Goal: Complete application form

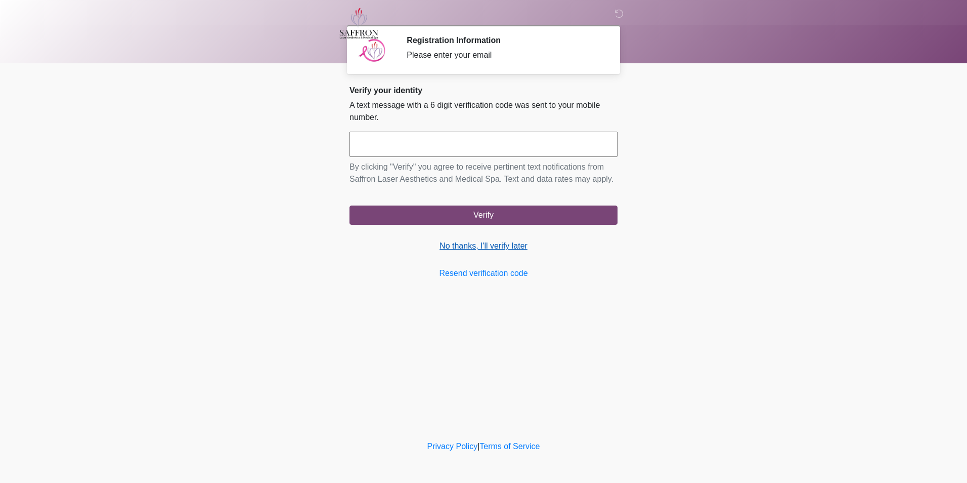
click at [466, 245] on link "No thanks, I'll verify later" at bounding box center [484, 246] width 268 height 12
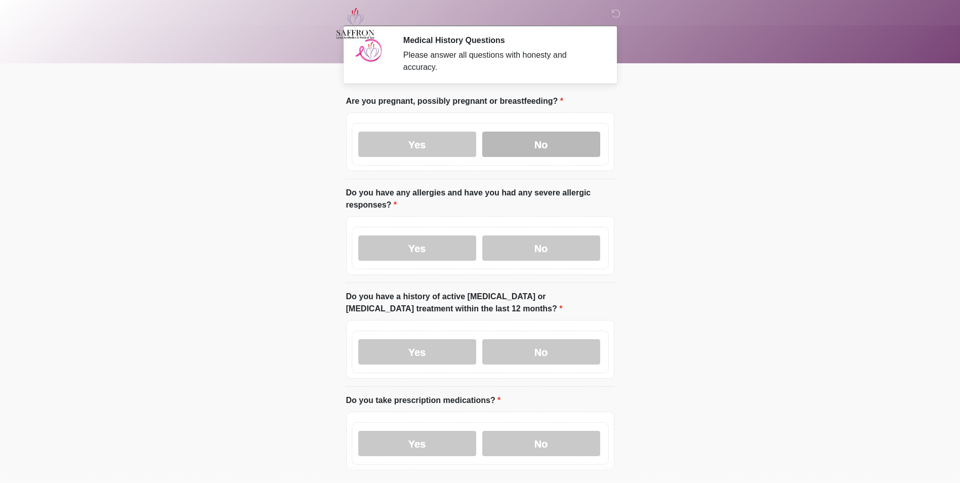
click at [556, 141] on label "No" at bounding box center [541, 144] width 118 height 25
click at [567, 235] on label "No" at bounding box center [541, 247] width 118 height 25
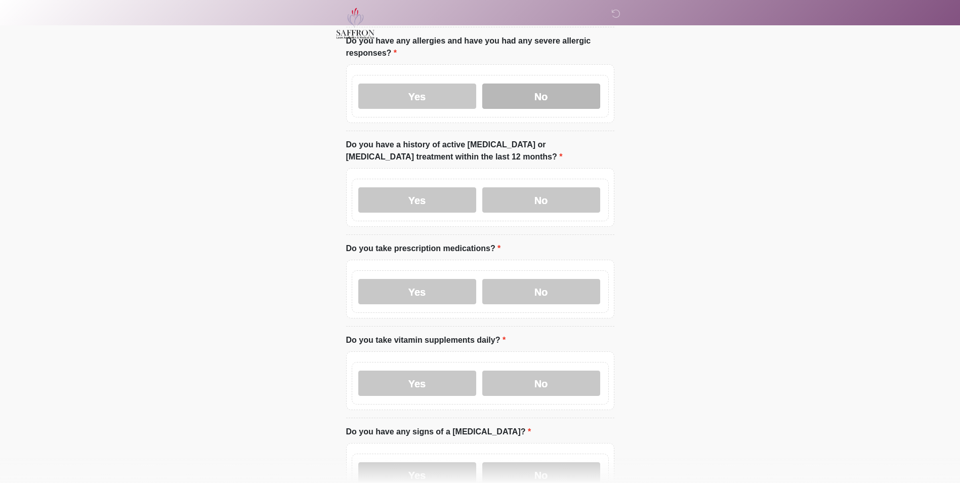
scroll to position [151, 0]
click at [558, 196] on label "No" at bounding box center [541, 200] width 118 height 25
click at [445, 290] on label "Yes" at bounding box center [417, 291] width 118 height 25
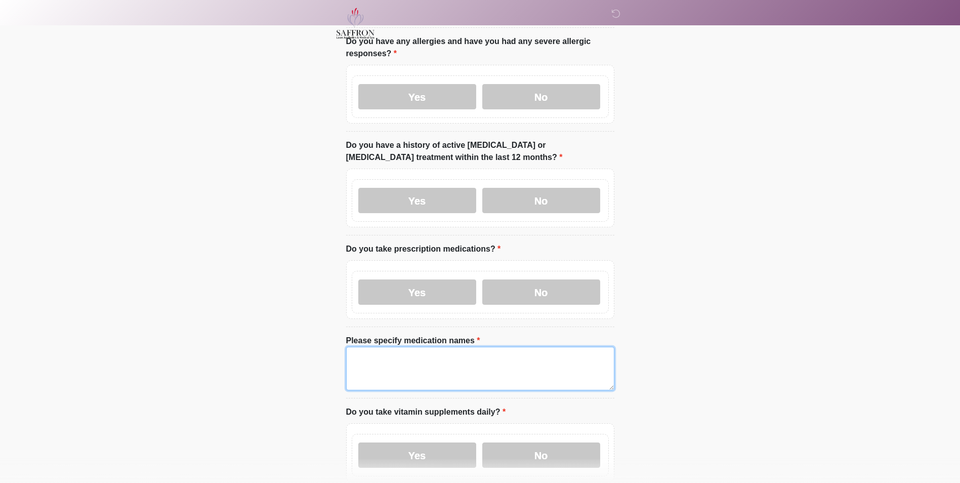
click at [434, 351] on textarea "Please specify medication names" at bounding box center [480, 369] width 268 height 44
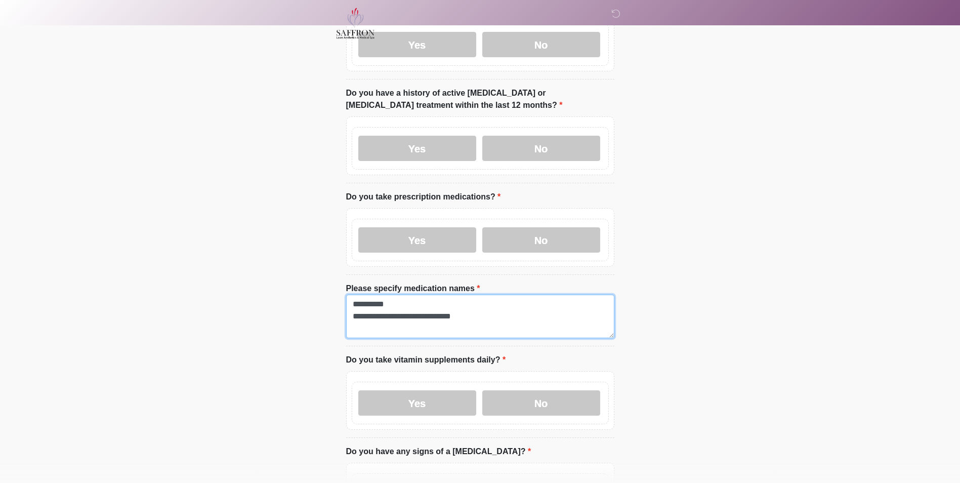
scroll to position [235, 0]
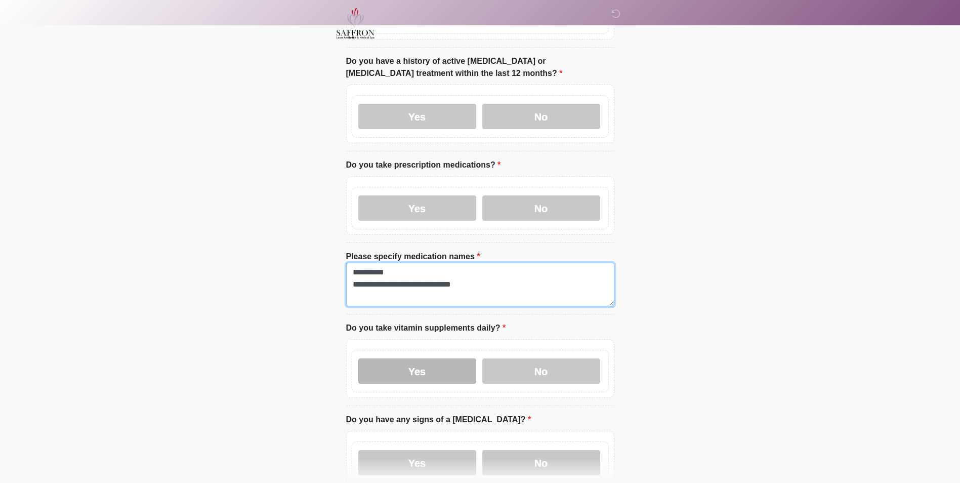
type textarea "**********"
click at [458, 372] on label "Yes" at bounding box center [417, 370] width 118 height 25
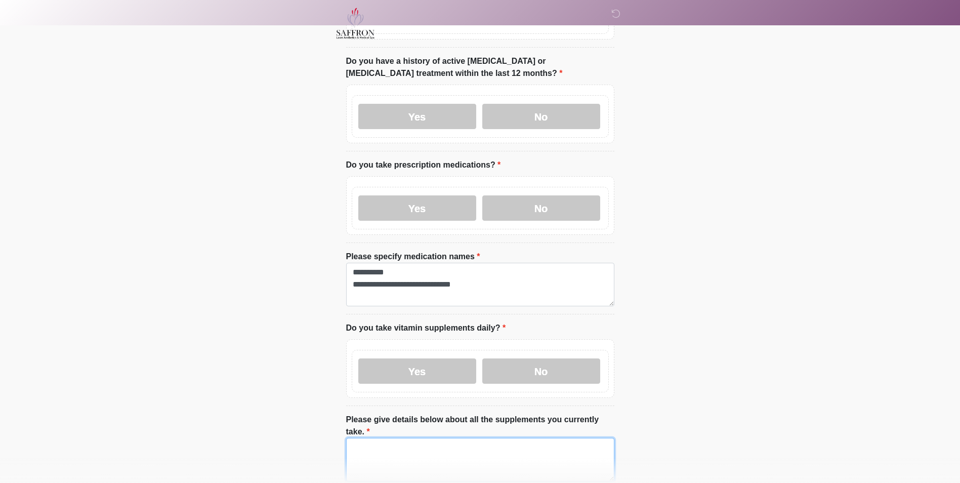
click at [453, 438] on textarea "Please give details below about all the supplements you currently take." at bounding box center [480, 460] width 268 height 44
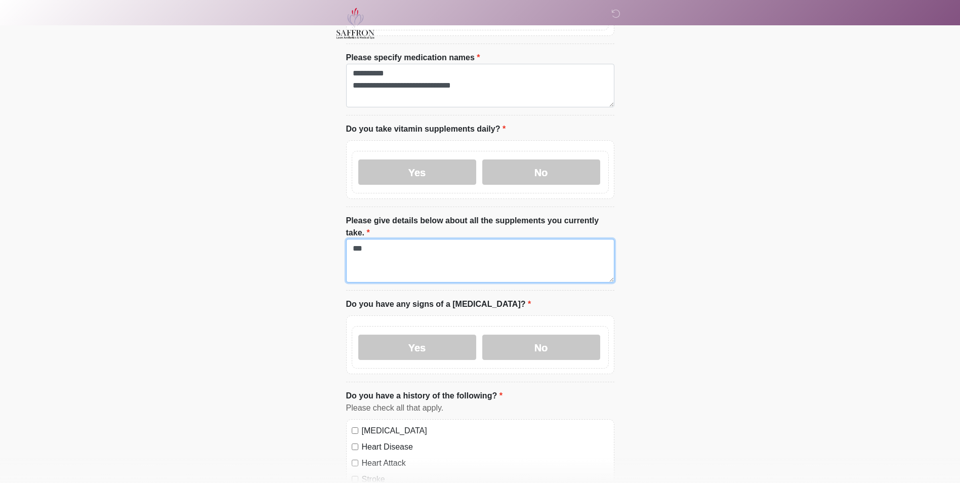
scroll to position [435, 0]
type textarea "***"
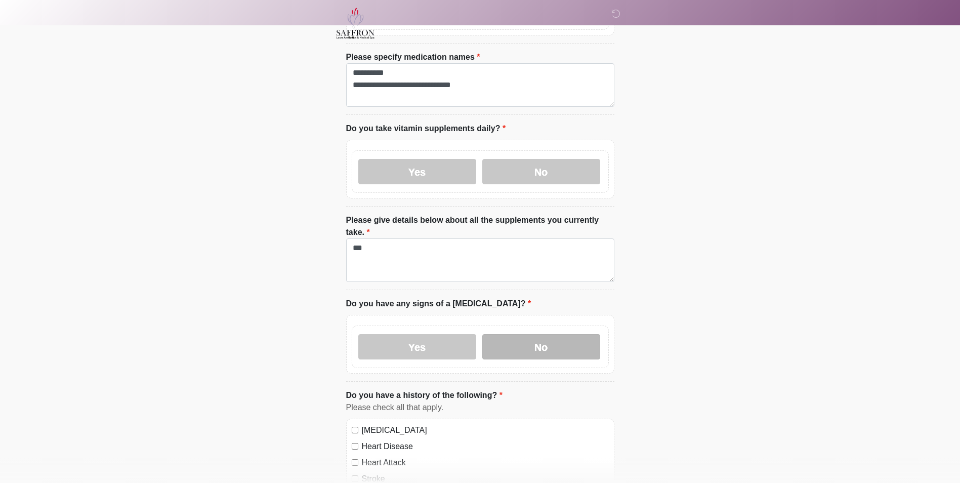
click at [521, 334] on label "No" at bounding box center [541, 346] width 118 height 25
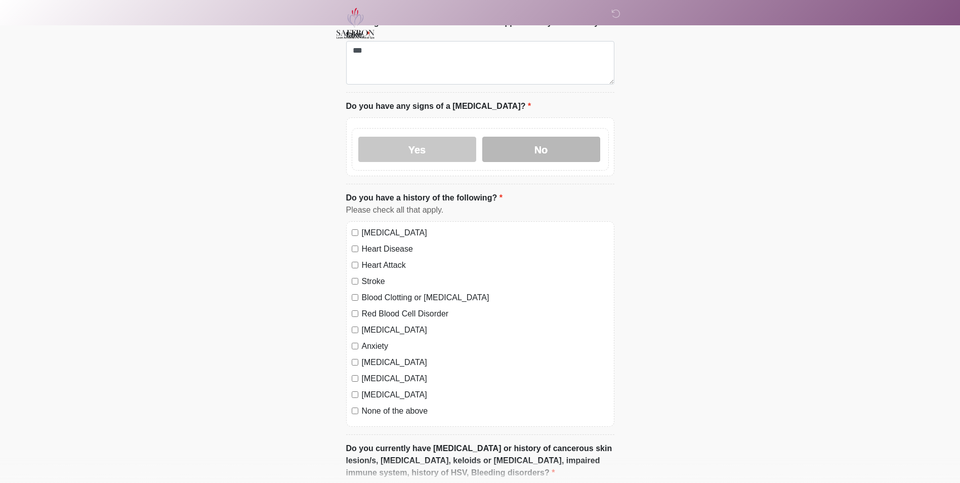
scroll to position [650, 0]
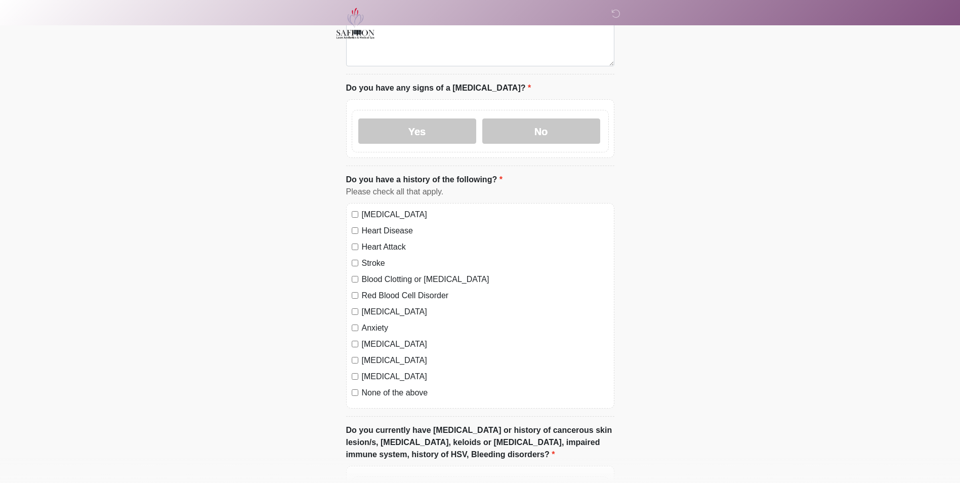
click at [412, 208] on label "[MEDICAL_DATA]" at bounding box center [485, 214] width 247 height 12
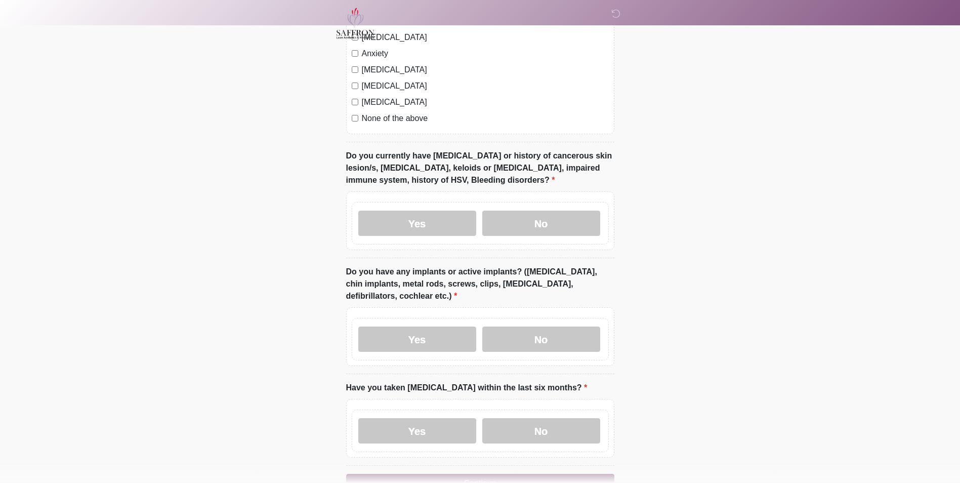
scroll to position [967, 0]
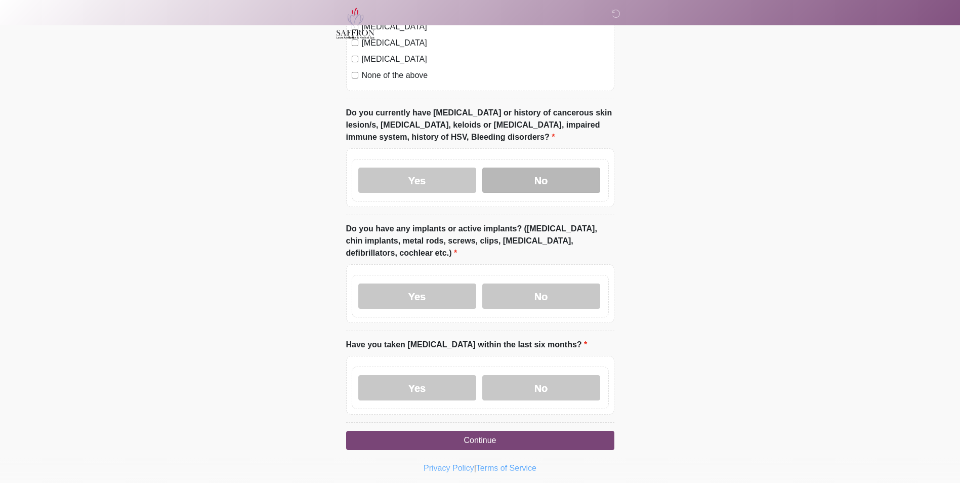
click at [532, 167] on label "No" at bounding box center [541, 179] width 118 height 25
click at [525, 283] on label "No" at bounding box center [541, 295] width 118 height 25
click at [555, 375] on label "No" at bounding box center [541, 387] width 118 height 25
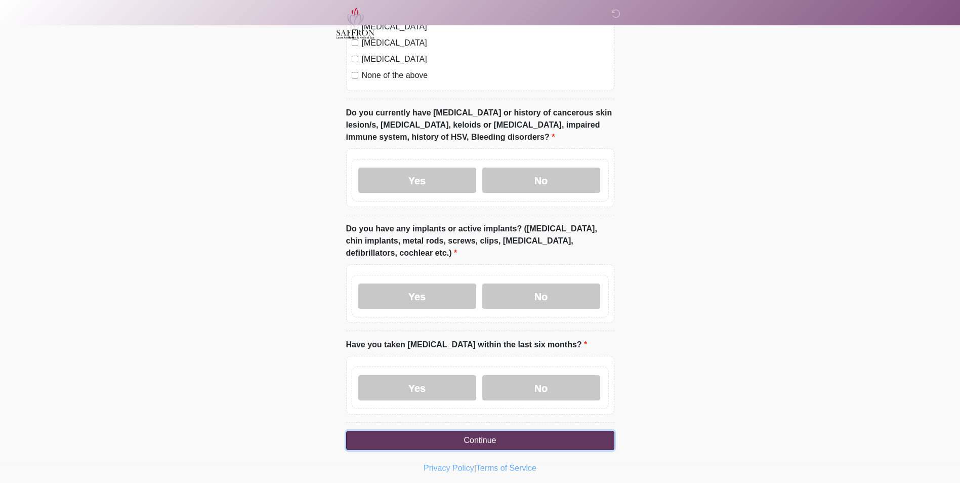
click at [527, 430] on button "Continue" at bounding box center [480, 439] width 268 height 19
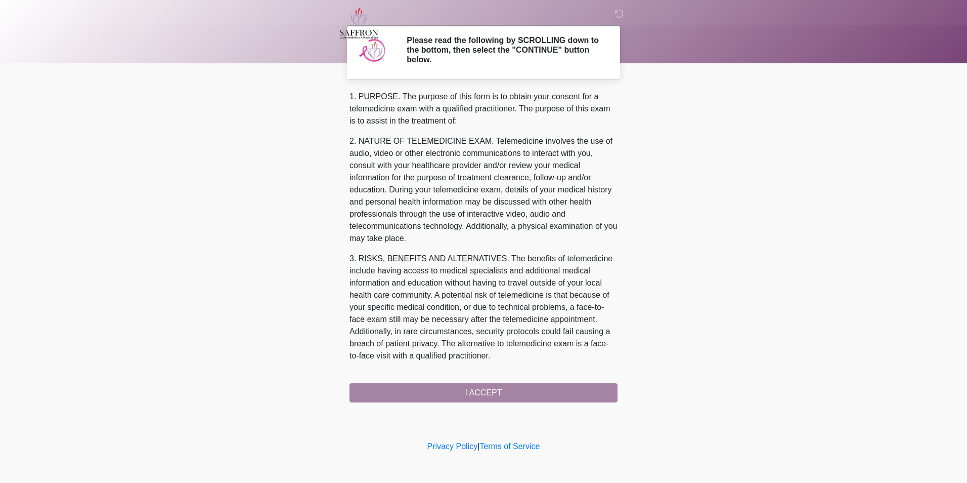
scroll to position [319, 0]
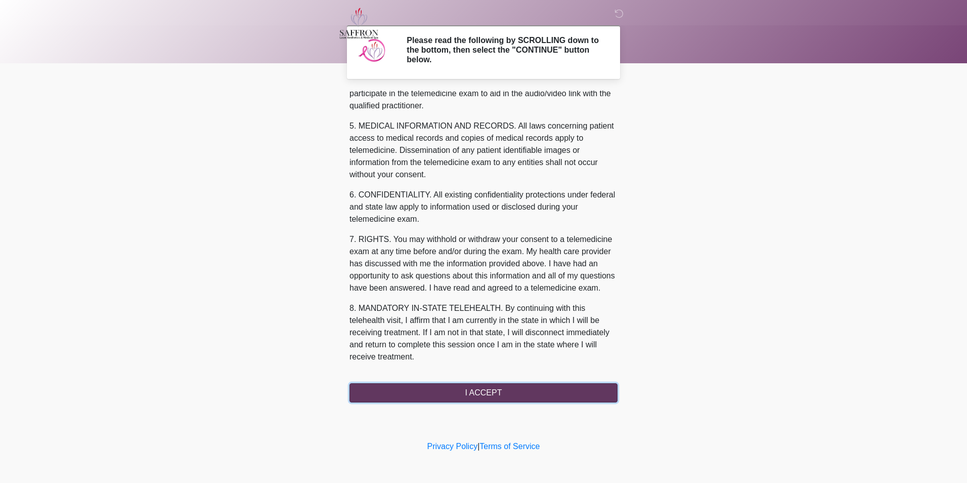
click at [475, 386] on button "I ACCEPT" at bounding box center [484, 392] width 268 height 19
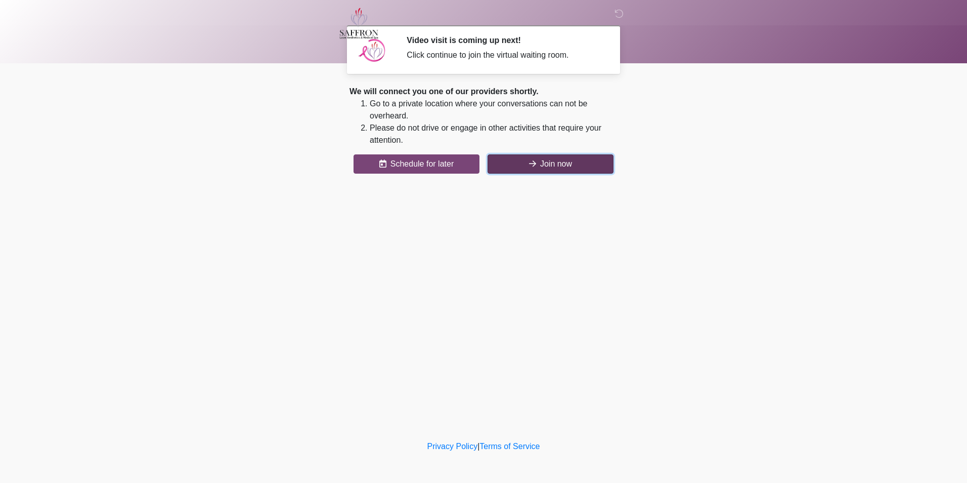
click at [553, 168] on button "Join now" at bounding box center [551, 163] width 126 height 19
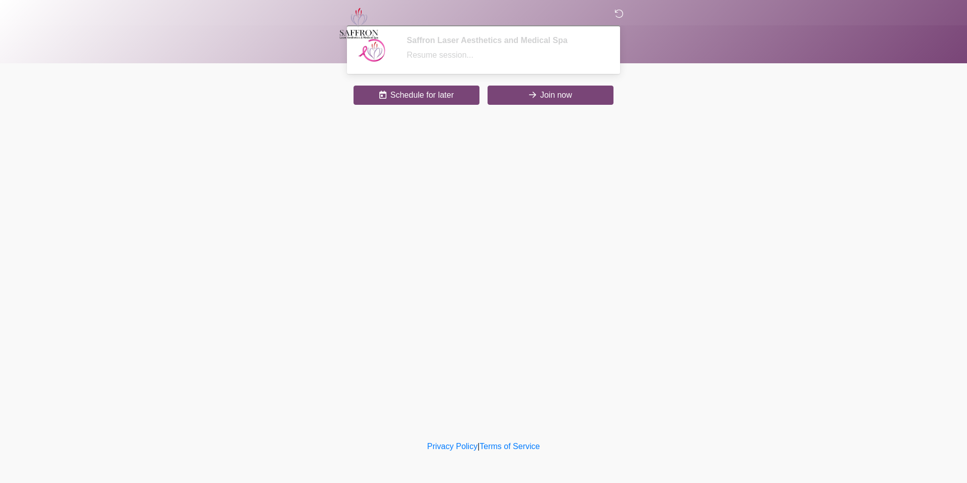
click at [623, 18] on icon at bounding box center [619, 13] width 9 height 9
